Goal: Navigation & Orientation: Find specific page/section

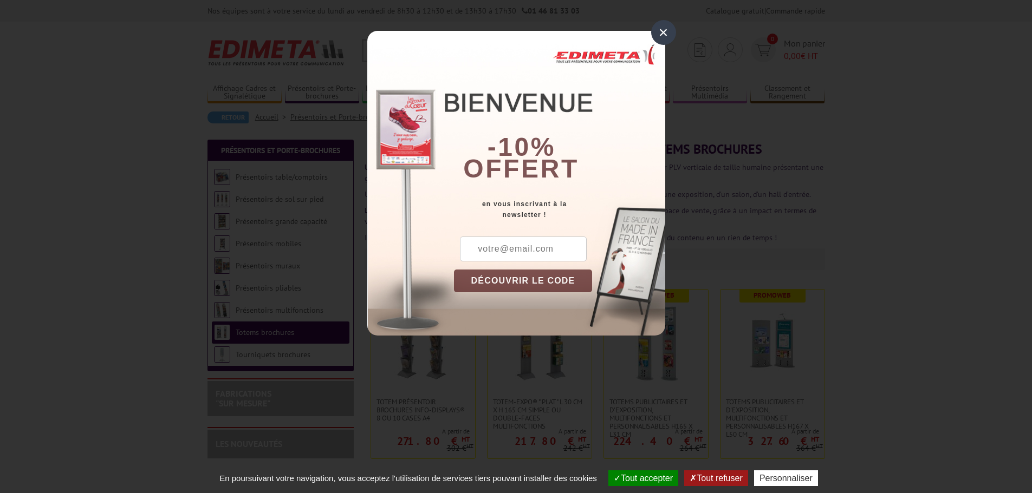
click at [655, 27] on div "×" at bounding box center [663, 32] width 25 height 25
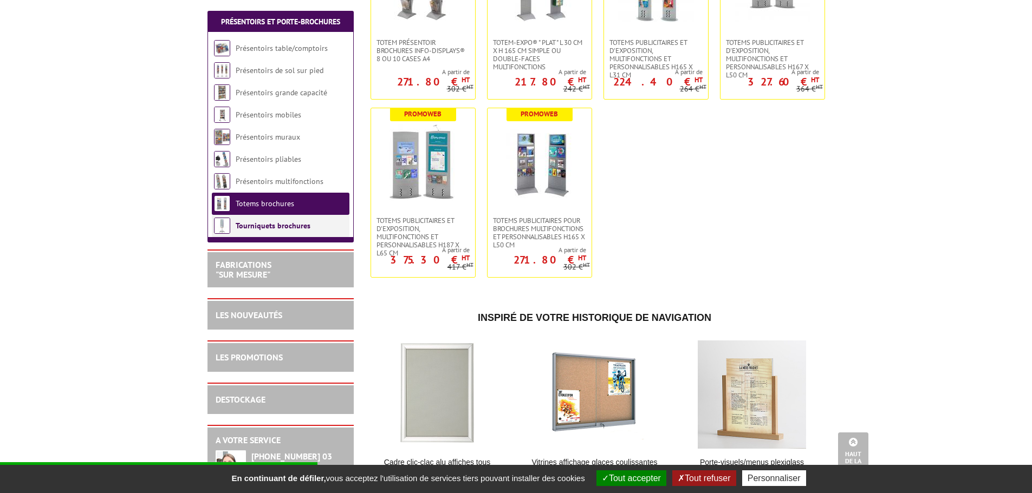
scroll to position [379, 0]
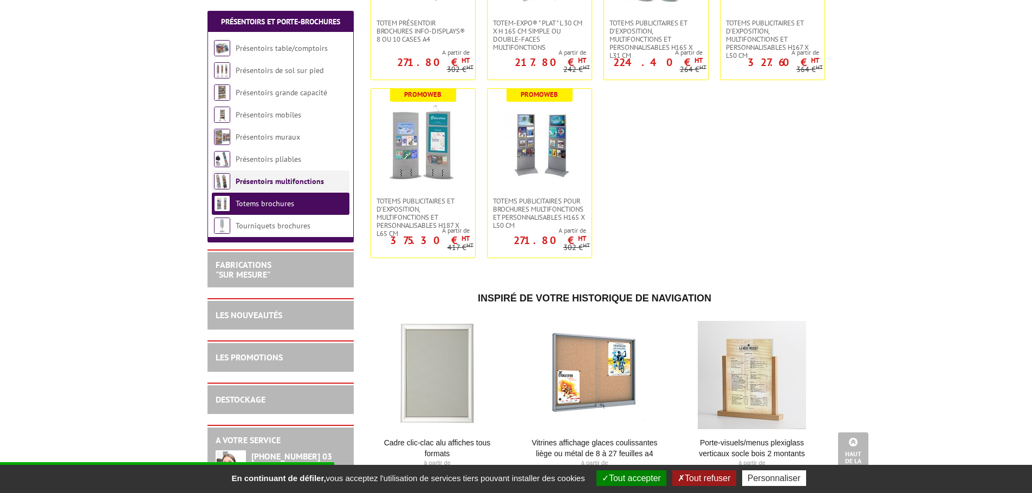
click at [265, 181] on link "Présentoirs multifonctions" at bounding box center [280, 182] width 88 height 10
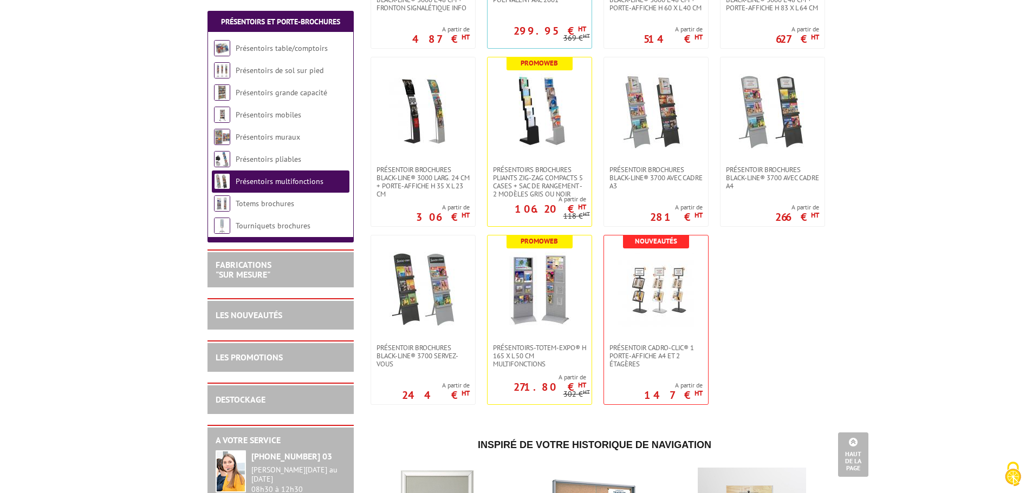
scroll to position [487, 0]
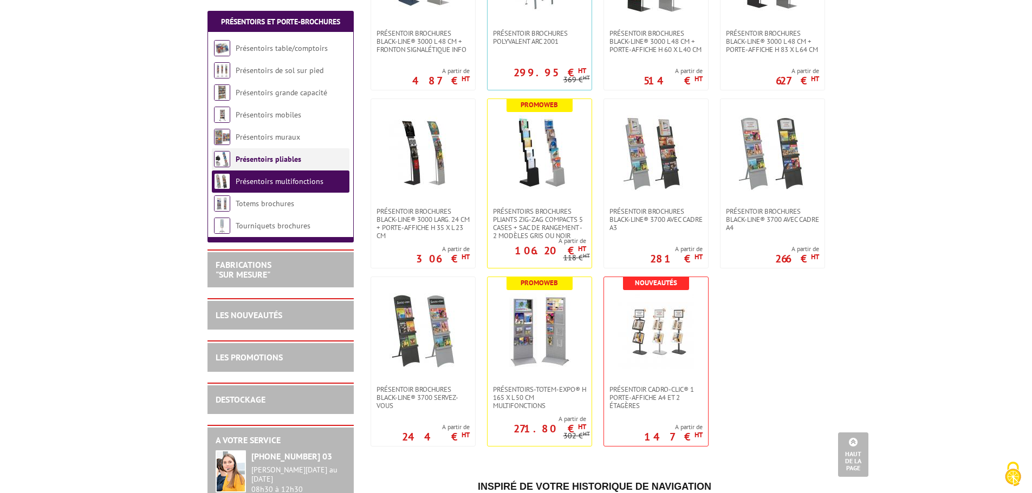
click at [277, 151] on li "Présentoirs pliables" at bounding box center [281, 159] width 138 height 22
click at [271, 155] on link "Présentoirs pliables" at bounding box center [269, 159] width 66 height 10
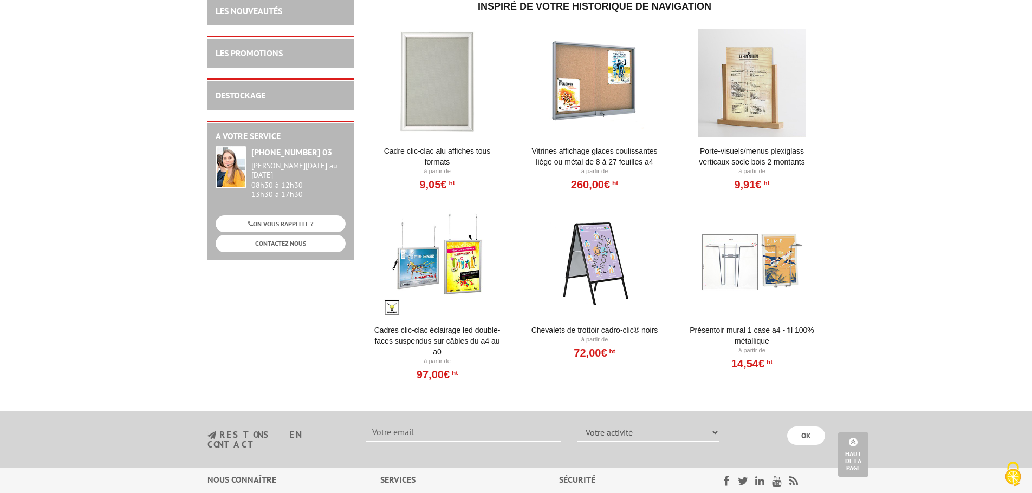
scroll to position [108, 0]
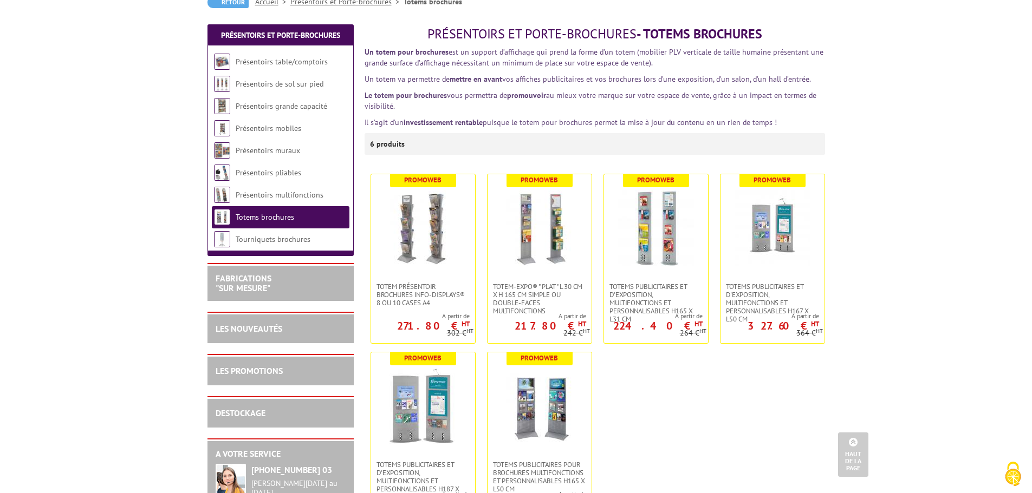
scroll to position [108, 0]
